Goal: Ask a question: Seek information or help from site administrators or community

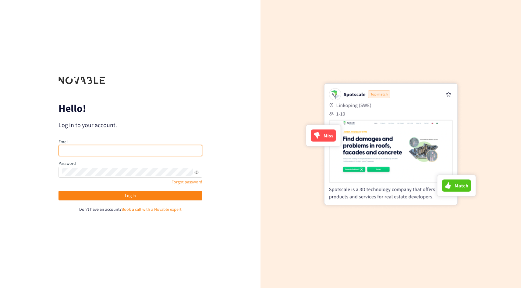
click at [166, 149] on input "email" at bounding box center [130, 150] width 144 height 11
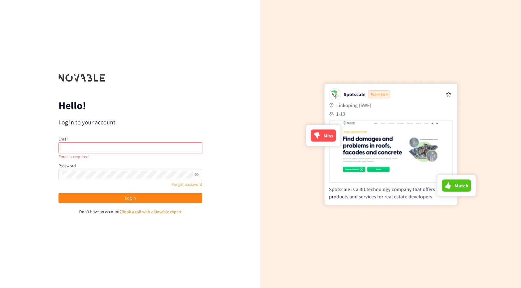
type input "[PERSON_NAME][EMAIL_ADDRESS][DOMAIN_NAME]"
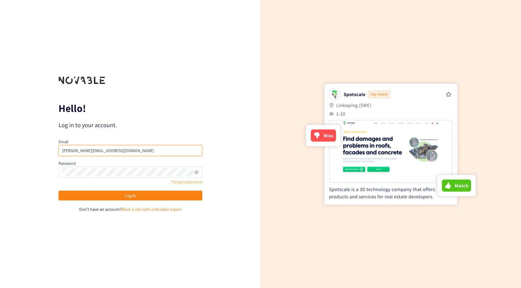
click at [58, 191] on button "Log in" at bounding box center [130, 196] width 144 height 10
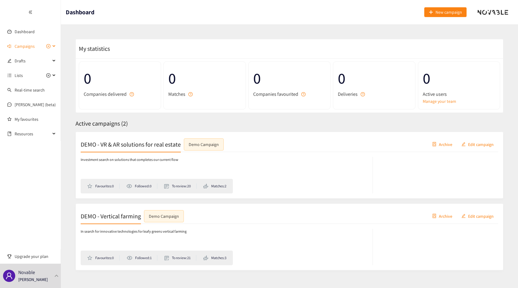
click at [26, 48] on span "Campaigns" at bounding box center [25, 46] width 20 height 12
click at [33, 140] on ul "Dashboard Campaigns DEMO - VR & AR solutions for real estate DEMO - Vertical fa…" at bounding box center [30, 85] width 61 height 171
click at [32, 132] on link "[PERSON_NAME] (beta)" at bounding box center [35, 133] width 41 height 5
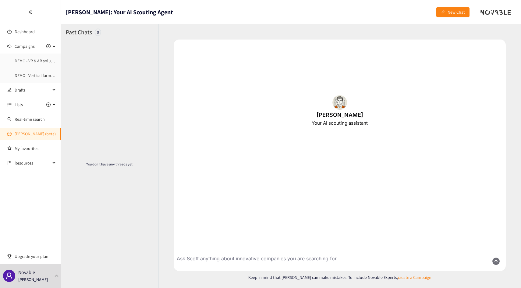
click at [228, 259] on textarea "Ask Scott anything about innovative companies you are searching for..." at bounding box center [329, 262] width 311 height 18
type textarea "tell me about [PERSON_NAME]"
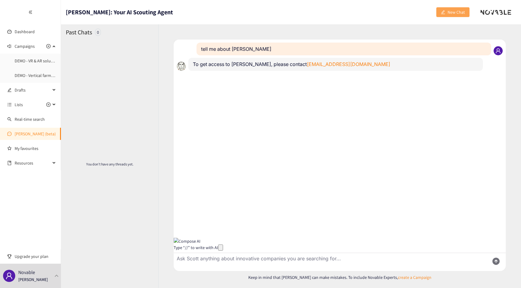
click at [452, 13] on span "New Chat" at bounding box center [455, 12] width 17 height 7
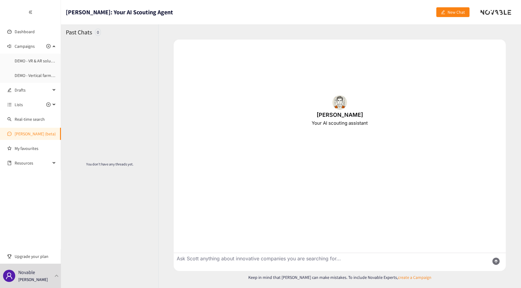
click at [118, 166] on p "You don't have any threads yet." at bounding box center [109, 164] width 58 height 5
click at [31, 286] on div "Novable [PERSON_NAME]" at bounding box center [30, 276] width 61 height 24
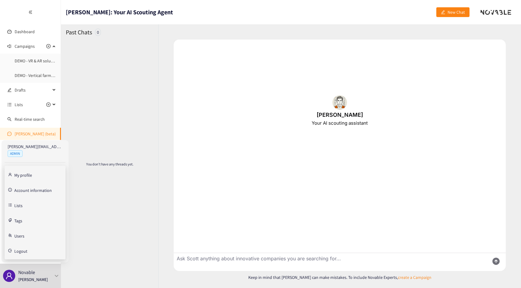
click at [29, 252] on span "Logout" at bounding box center [38, 251] width 48 height 12
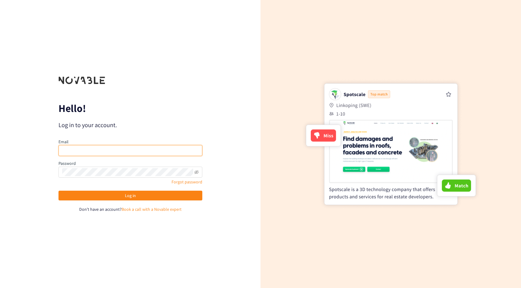
click at [100, 153] on input "email" at bounding box center [130, 150] width 144 height 11
click at [103, 152] on input "Phuong" at bounding box center [130, 150] width 144 height 11
type input "[PERSON_NAME][EMAIL_ADDRESS][DOMAIN_NAME]"
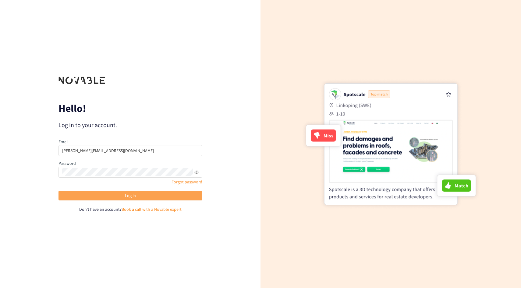
click at [107, 196] on button "Log in" at bounding box center [130, 196] width 144 height 10
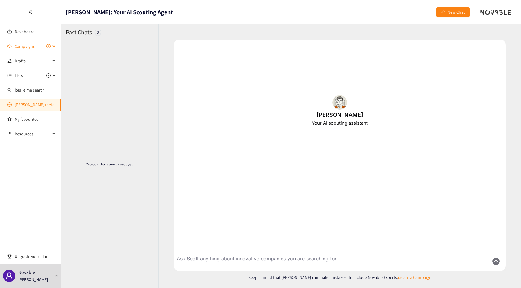
click at [35, 46] on span "Campaigns" at bounding box center [33, 46] width 36 height 12
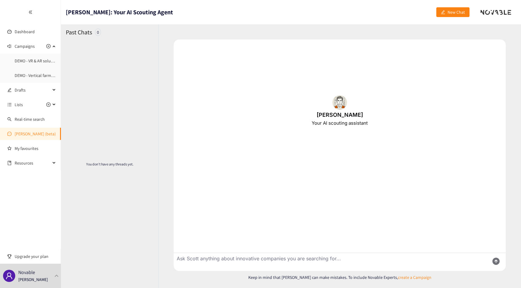
click at [31, 135] on link "[PERSON_NAME] (beta)" at bounding box center [35, 133] width 41 height 5
click at [112, 168] on div "You don't have any threads yet." at bounding box center [109, 164] width 97 height 248
click at [454, 14] on span "New Chat" at bounding box center [455, 12] width 17 height 7
click at [294, 258] on textarea "Ask Scott anything about innovative companies you are searching for..." at bounding box center [329, 262] width 311 height 18
type textarea "tell me about novable"
